Goal: Navigation & Orientation: Find specific page/section

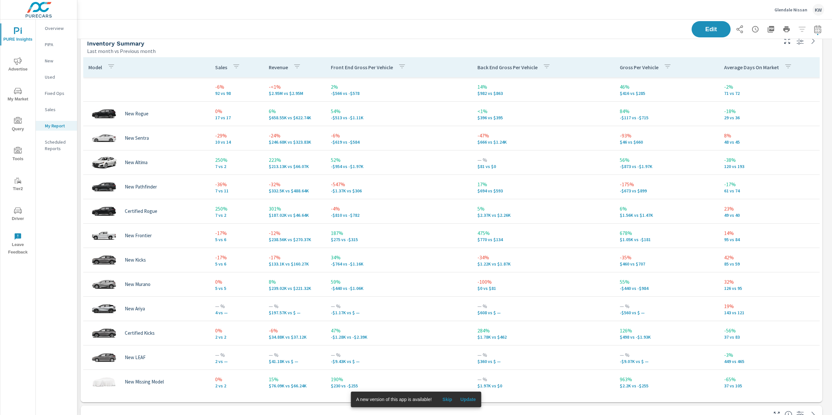
scroll to position [2856, 761]
click at [471, 400] on span "Update" at bounding box center [468, 399] width 16 height 6
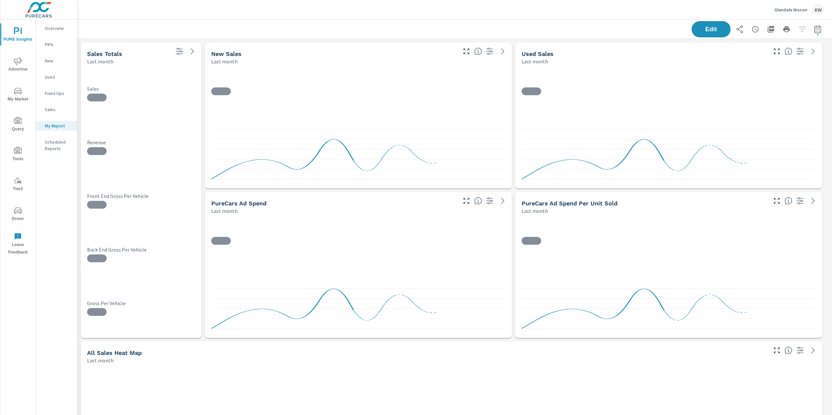
scroll to position [2856, 761]
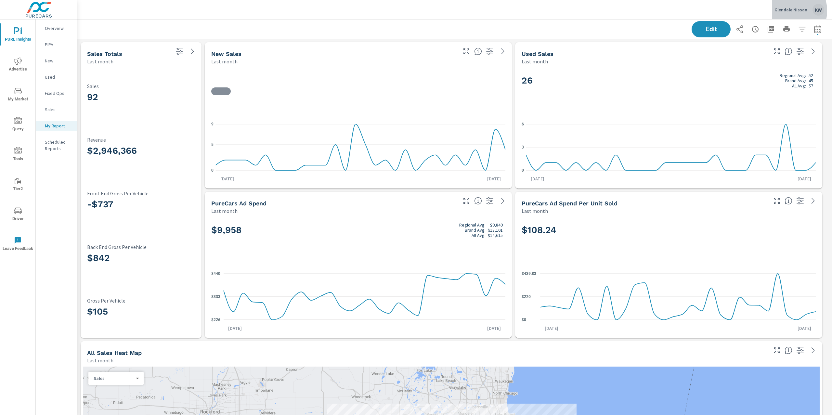
click at [789, 11] on p "Glendale Nissan" at bounding box center [790, 10] width 33 height 6
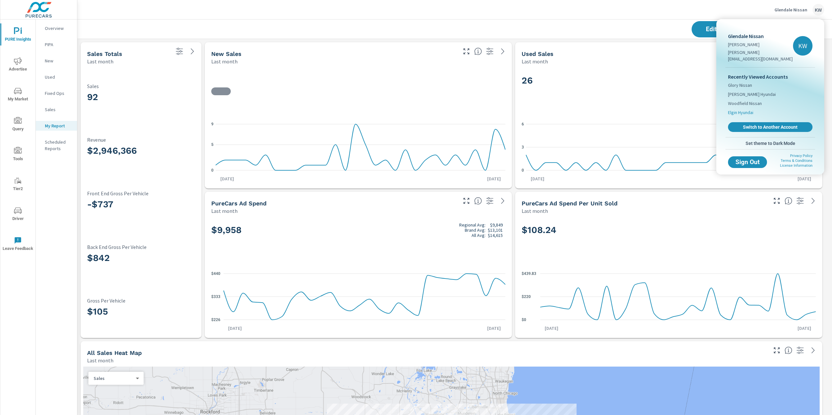
click at [745, 109] on span "Elgin Hyundai" at bounding box center [740, 112] width 25 height 6
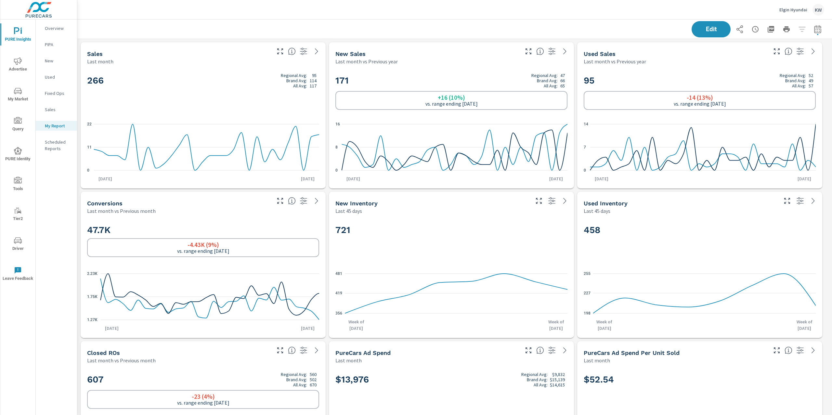
scroll to position [121, 0]
click at [515, 31] on div "Edit" at bounding box center [454, 28] width 739 height 19
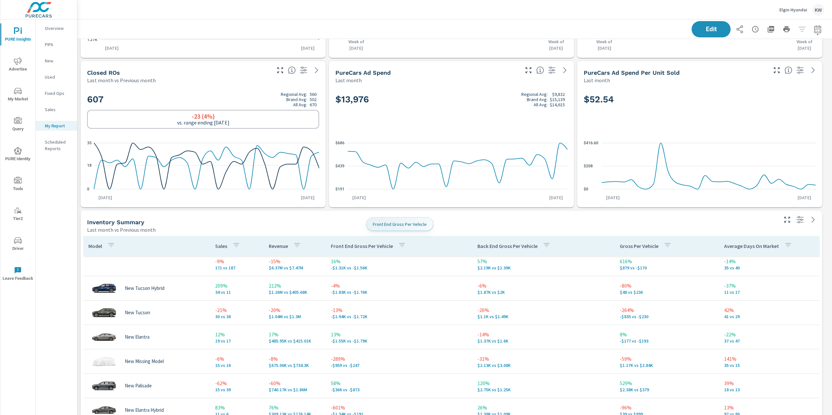
scroll to position [25, 0]
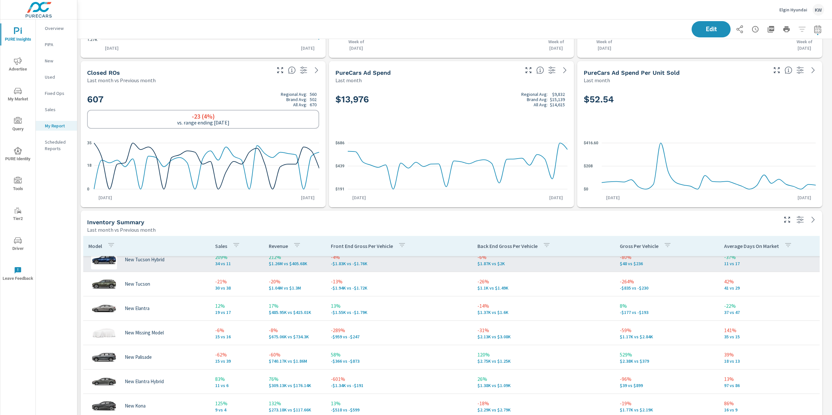
scroll to position [26, 0]
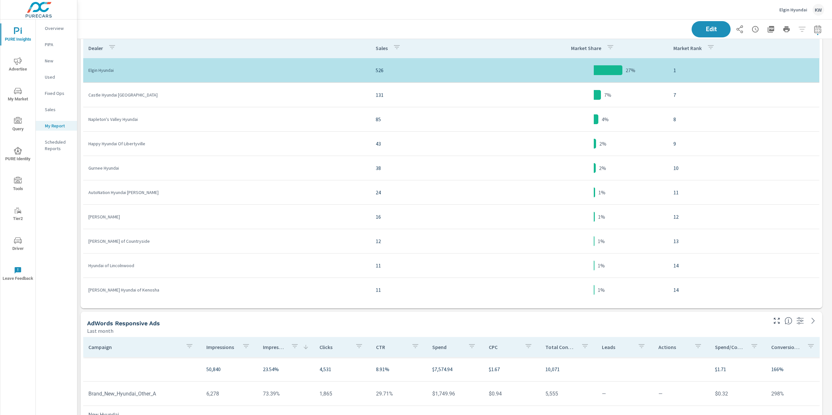
scroll to position [1896, 0]
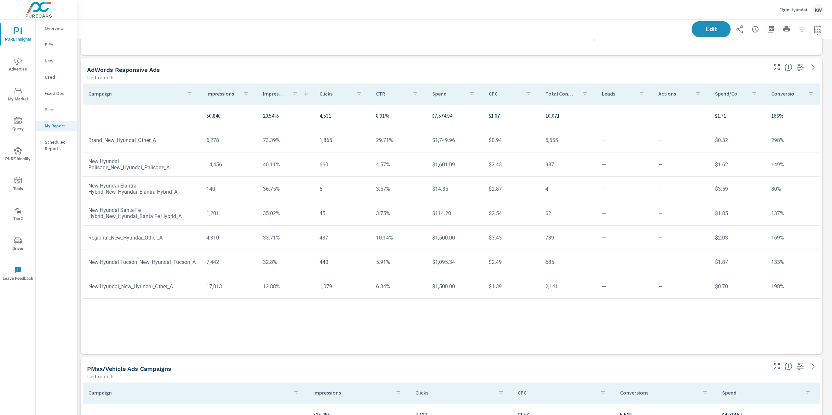
scroll to position [2391, 0]
